Goal: Task Accomplishment & Management: Manage account settings

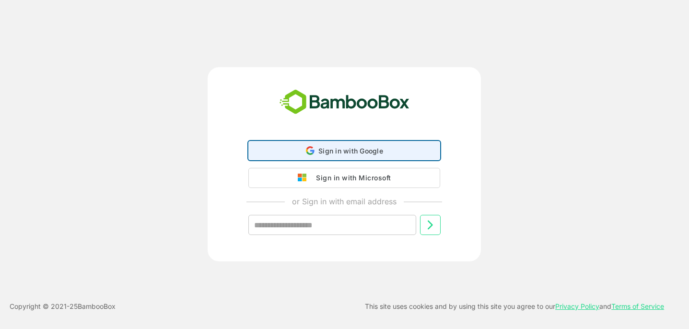
click at [345, 152] on span "Sign in with Google" at bounding box center [351, 151] width 65 height 8
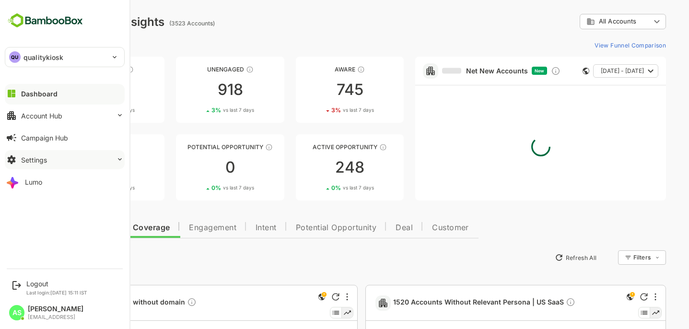
click at [30, 153] on button "Settings" at bounding box center [65, 159] width 120 height 19
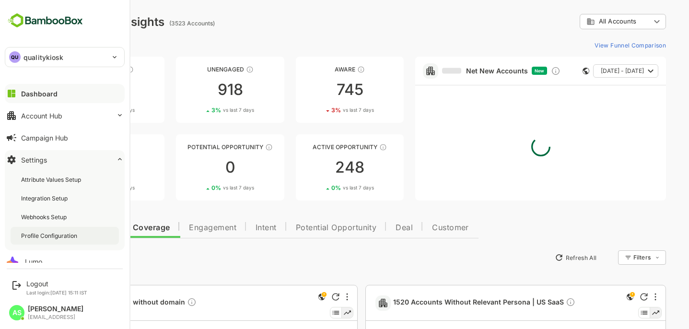
click at [61, 239] on div "Profile Configuration" at bounding box center [50, 236] width 58 height 8
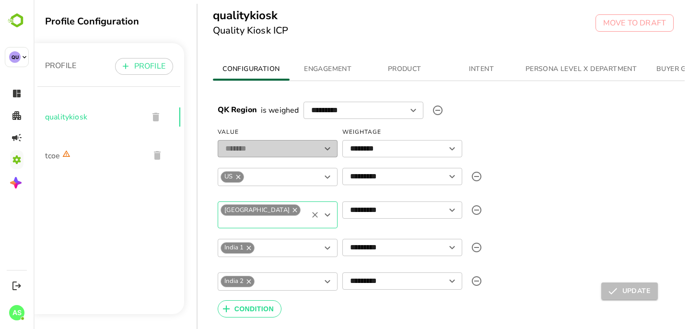
scroll to position [361, 0]
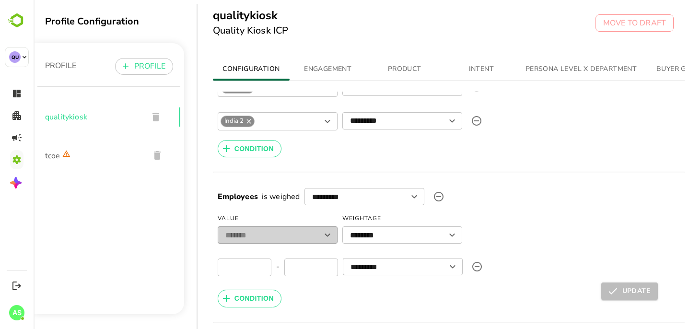
click at [332, 65] on span "ENGAGEMENT" at bounding box center [328, 69] width 65 height 12
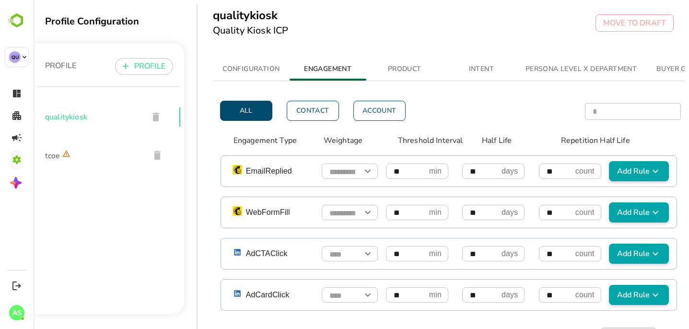
scroll to position [0, 0]
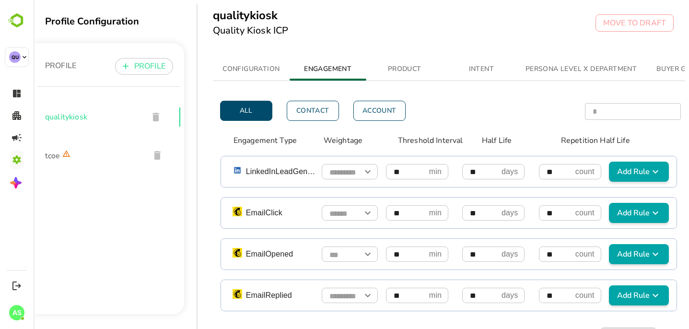
click at [422, 71] on span "PRODUCT" at bounding box center [404, 69] width 65 height 12
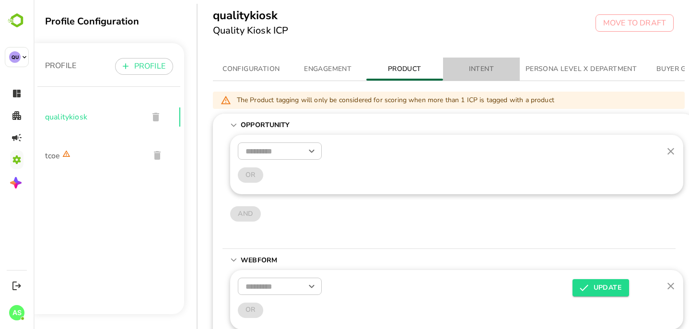
click at [495, 67] on span "INTENT" at bounding box center [481, 69] width 65 height 12
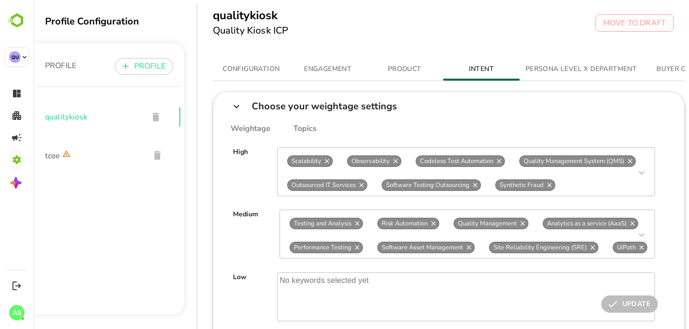
click at [622, 75] on button "PERSONA LEVEL X DEPARTMENT" at bounding box center [581, 69] width 123 height 23
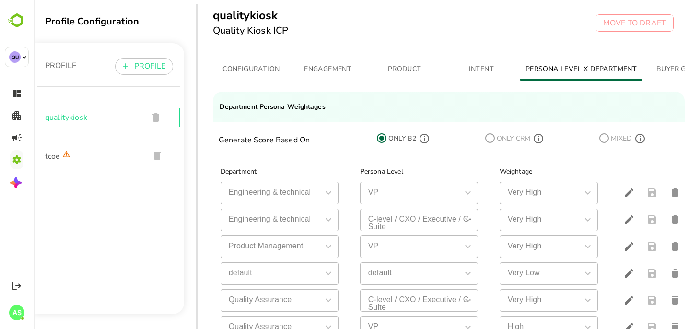
click at [681, 73] on span "BUYER GROUP" at bounding box center [681, 69] width 65 height 12
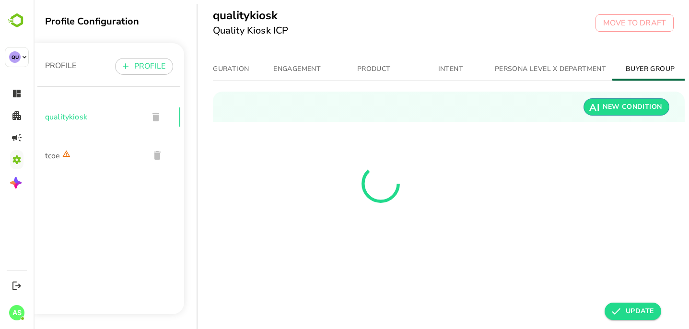
scroll to position [0, 34]
click at [647, 107] on span "add New Condition" at bounding box center [627, 107] width 71 height 12
click at [572, 68] on span "PERSONA LEVEL X DEPARTMENT" at bounding box center [547, 69] width 111 height 12
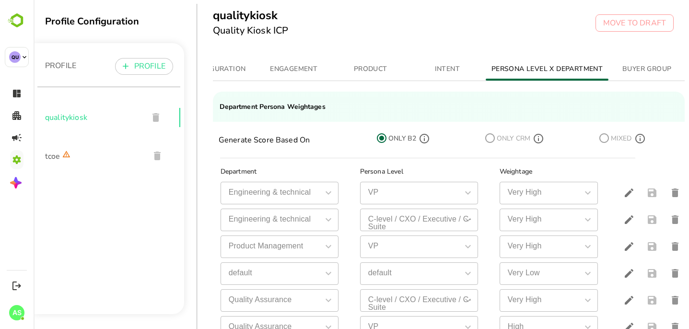
click at [636, 71] on span "BUYER GROUP" at bounding box center [647, 69] width 65 height 12
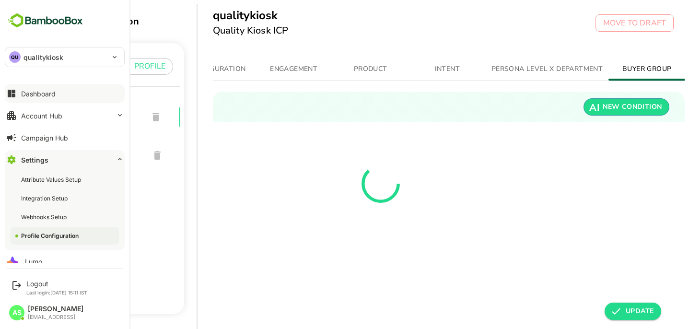
click at [59, 92] on button "Dashboard" at bounding box center [65, 93] width 120 height 19
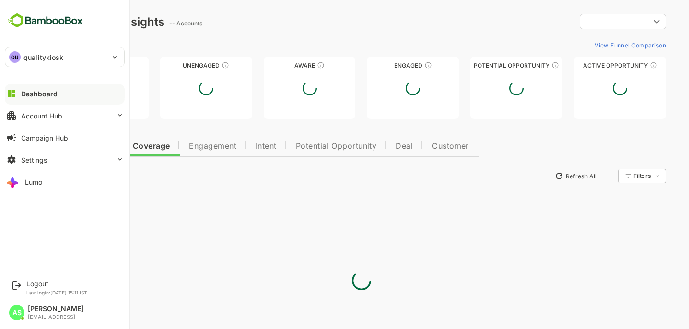
type input "**********"
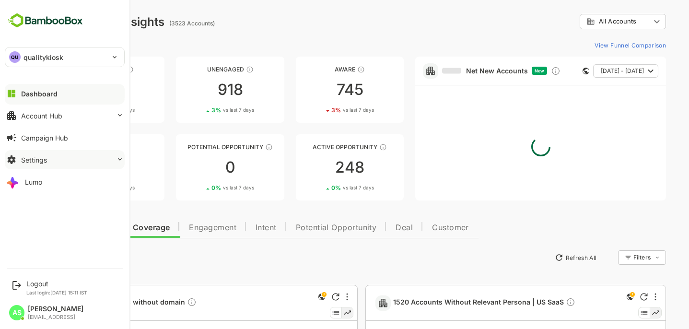
click at [99, 164] on button "Settings" at bounding box center [65, 159] width 120 height 19
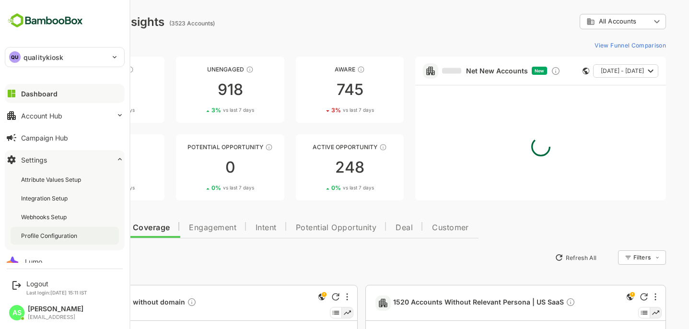
click at [81, 236] on div "Profile Configuration" at bounding box center [65, 236] width 108 height 18
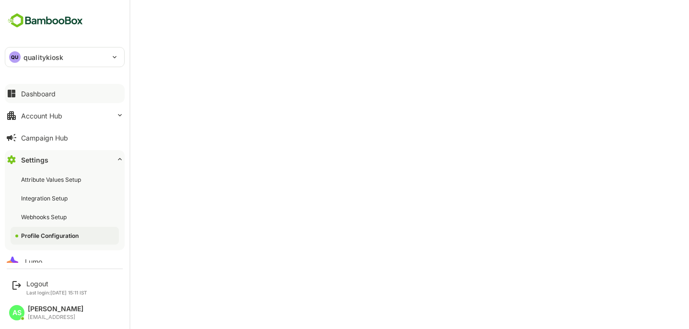
click at [63, 88] on button "Dashboard" at bounding box center [65, 93] width 120 height 19
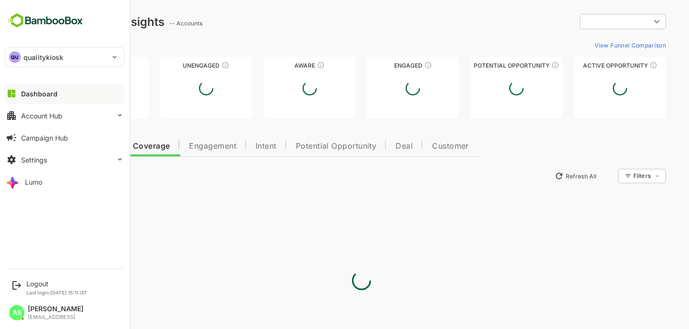
type input "**********"
